Goal: Task Accomplishment & Management: Manage account settings

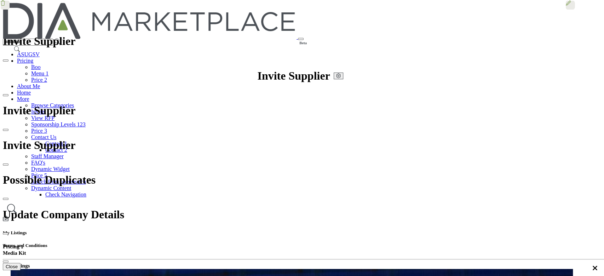
type input "**********"
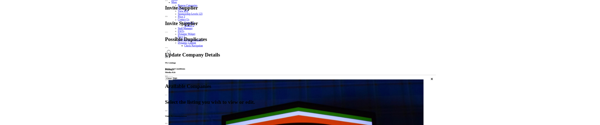
scroll to position [94, 0]
